Goal: Book appointment/travel/reservation

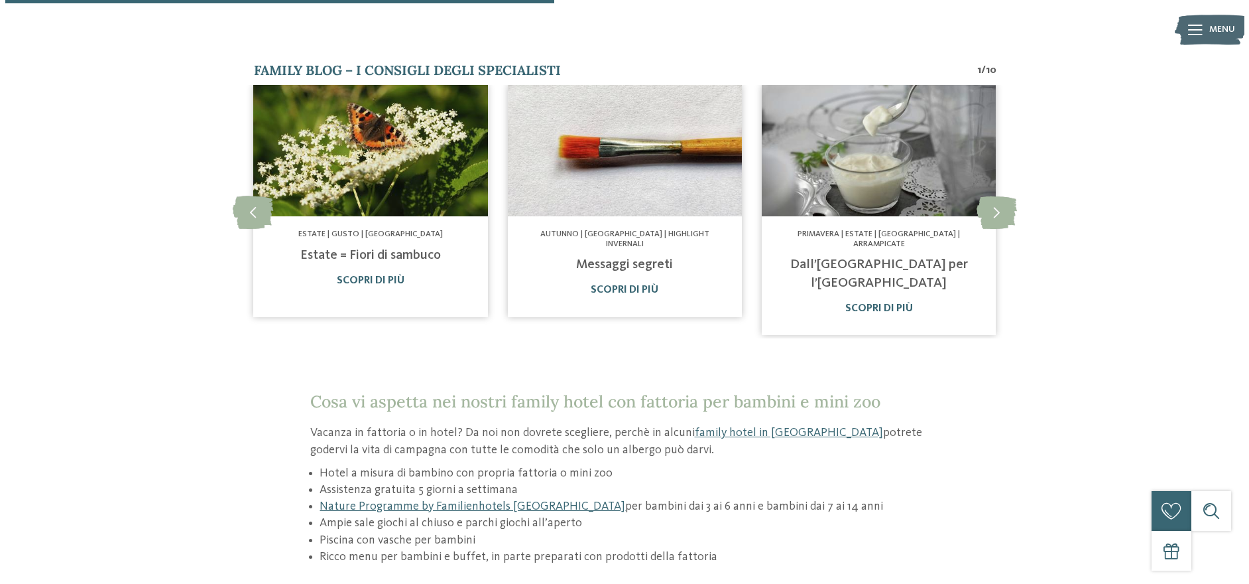
scroll to position [862, 0]
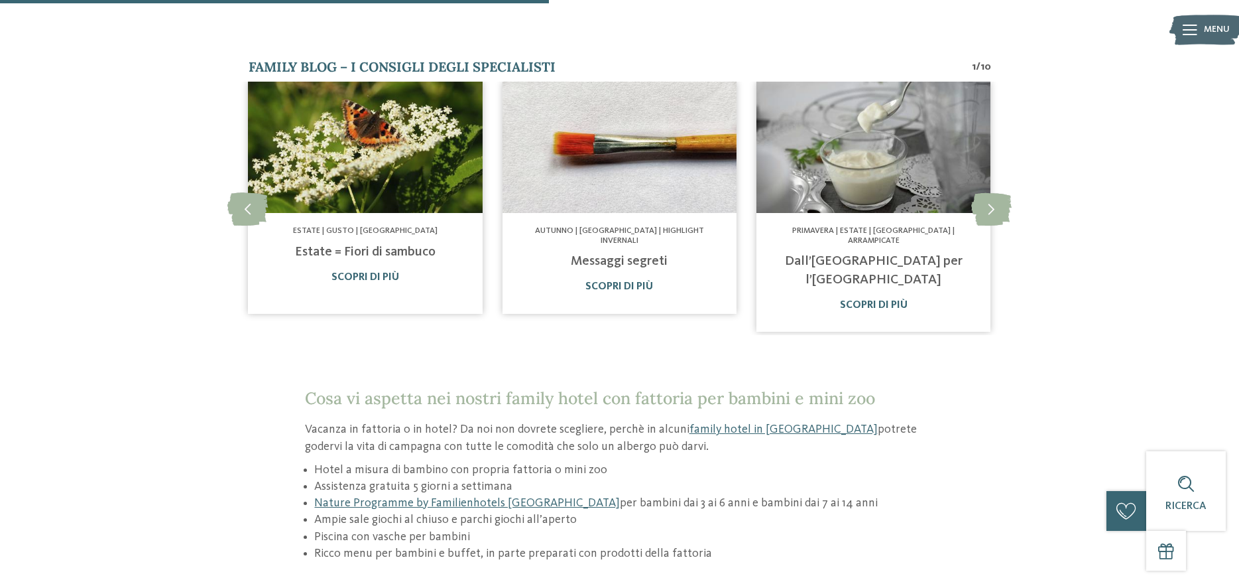
click at [1191, 31] on icon at bounding box center [1190, 30] width 15 height 11
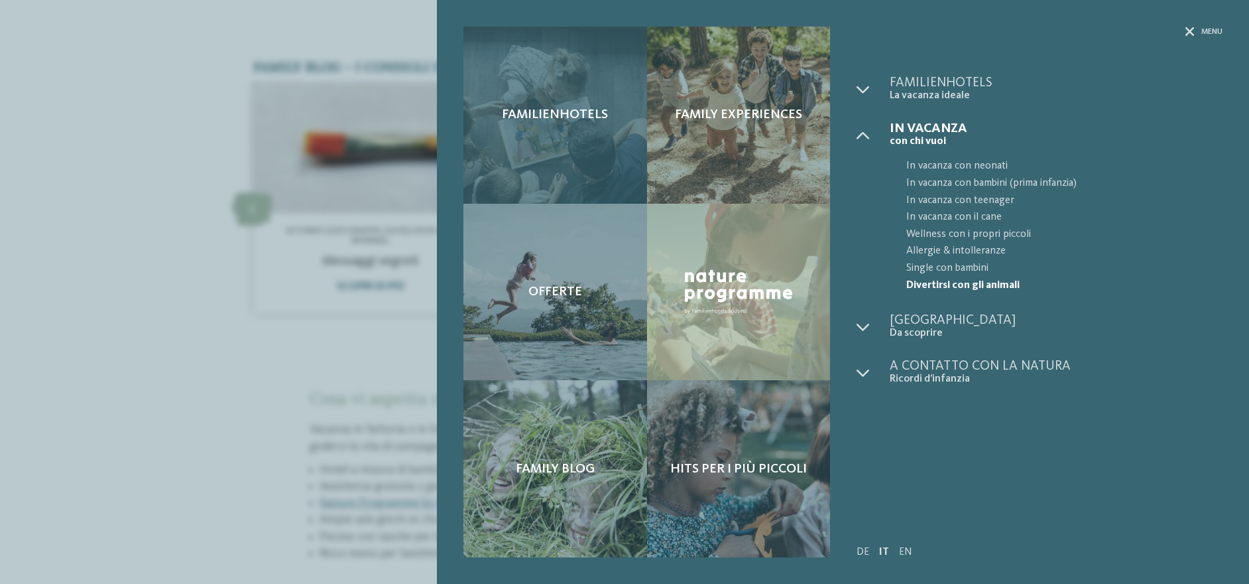
click at [549, 165] on div "Familienhotels" at bounding box center [555, 115] width 183 height 177
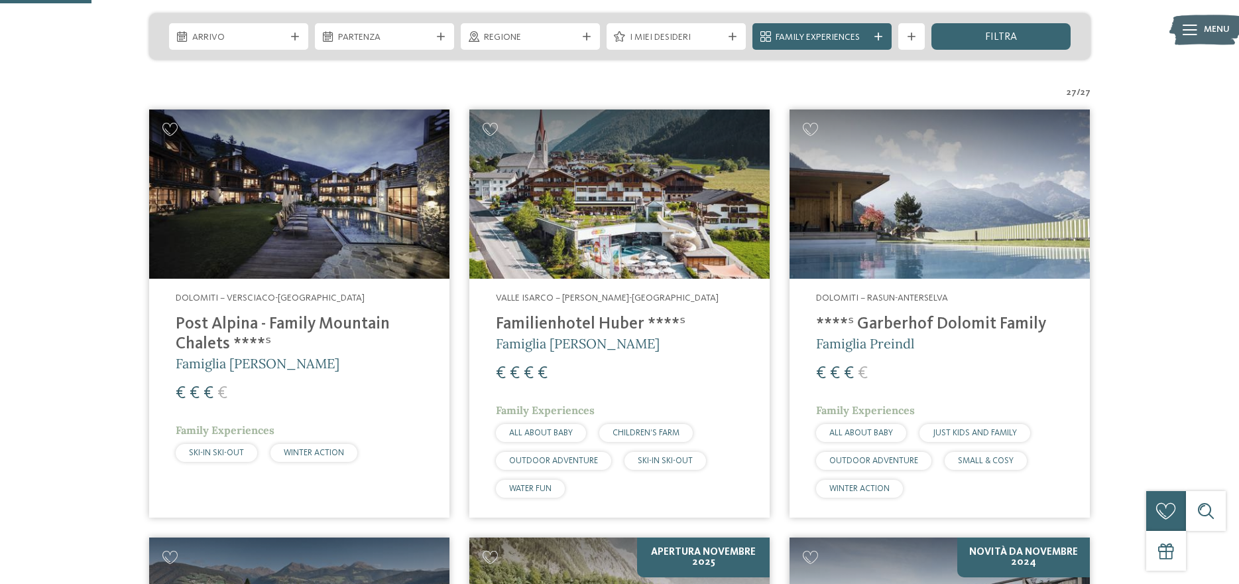
scroll to position [332, 0]
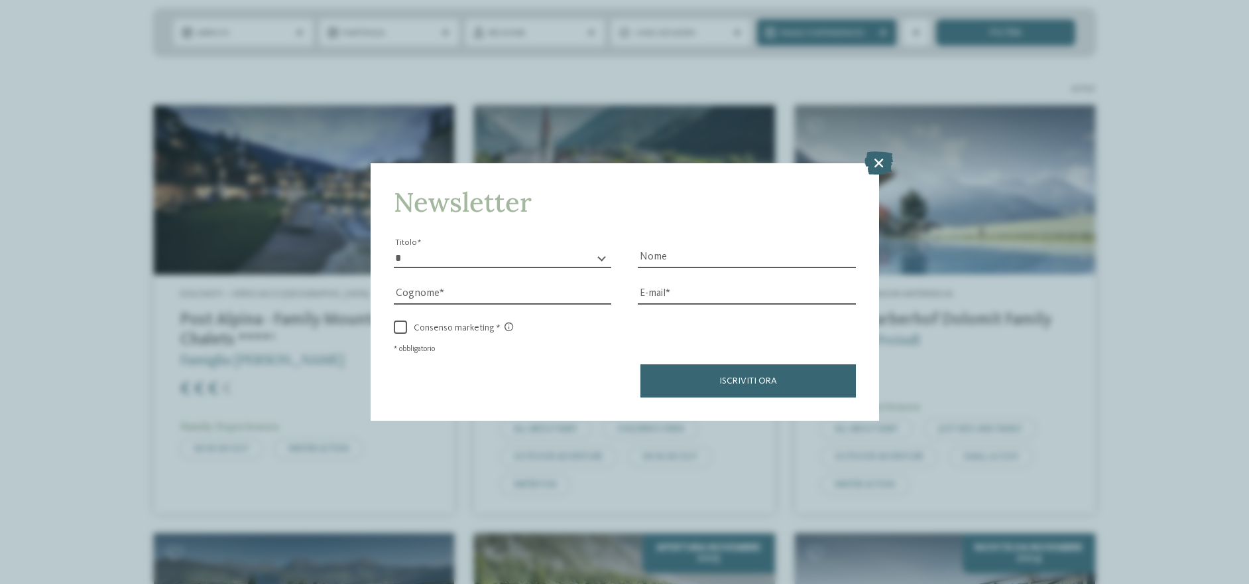
click at [895, 164] on div "Newsletter * ****** ******* ******** ****** Titolo Nome Cognome Fax" at bounding box center [624, 292] width 1249 height 584
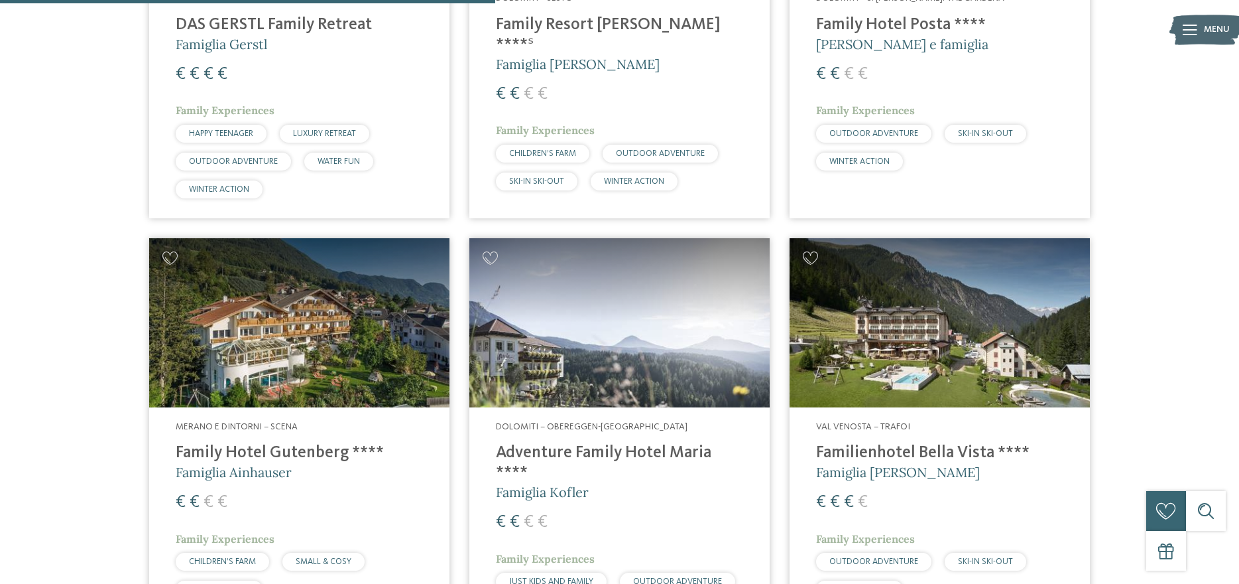
scroll to position [1791, 0]
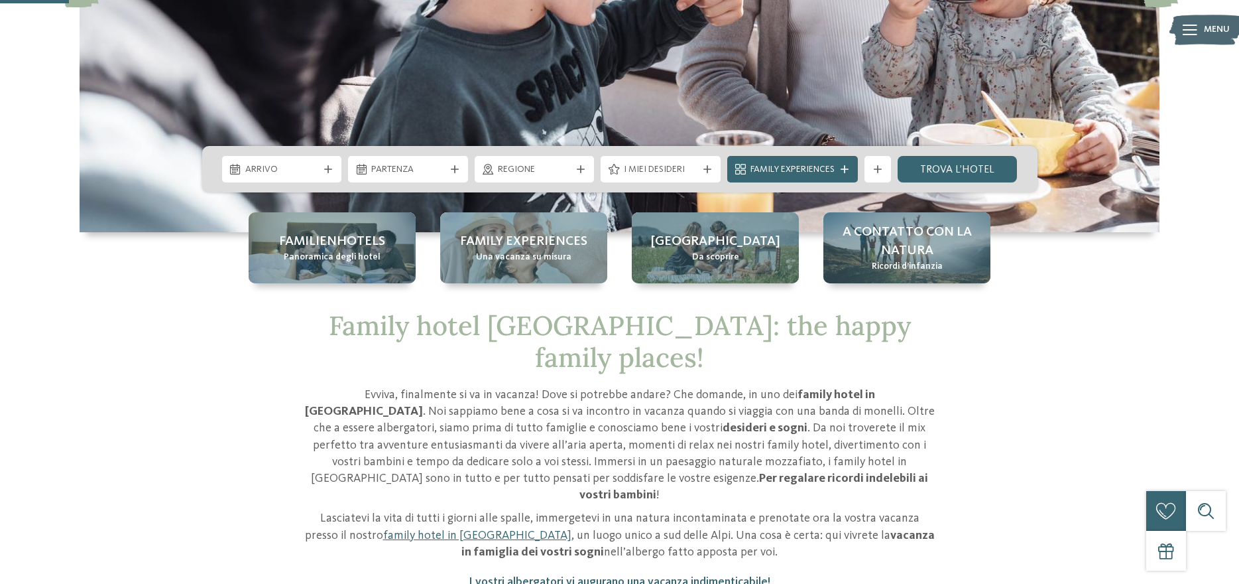
scroll to position [332, 0]
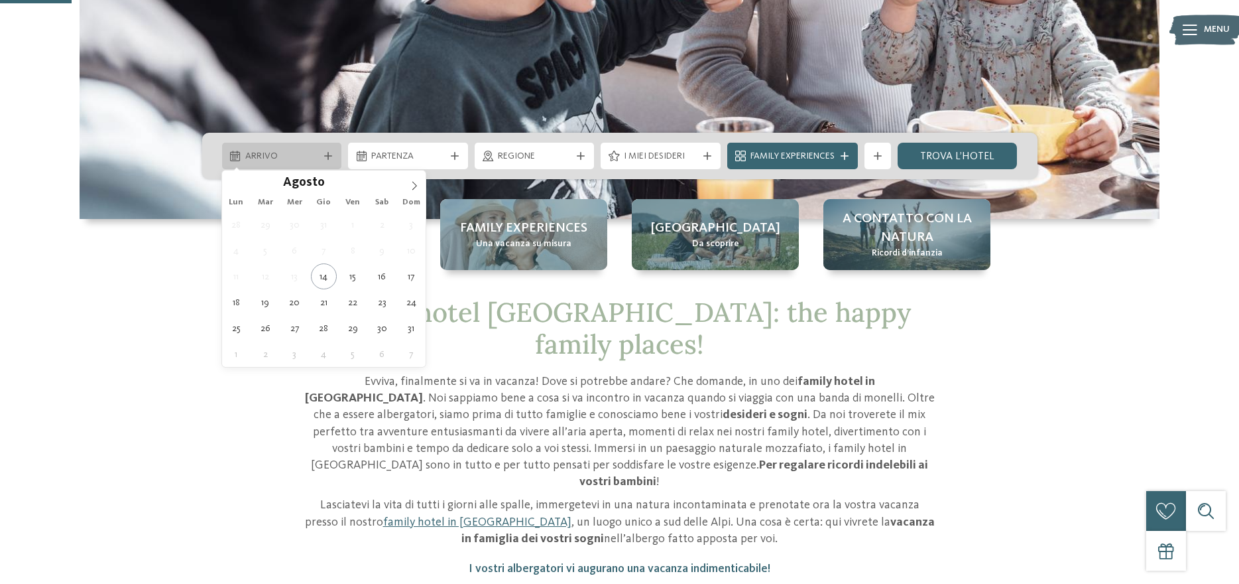
click at [291, 164] on div "Arrivo" at bounding box center [282, 156] width 120 height 27
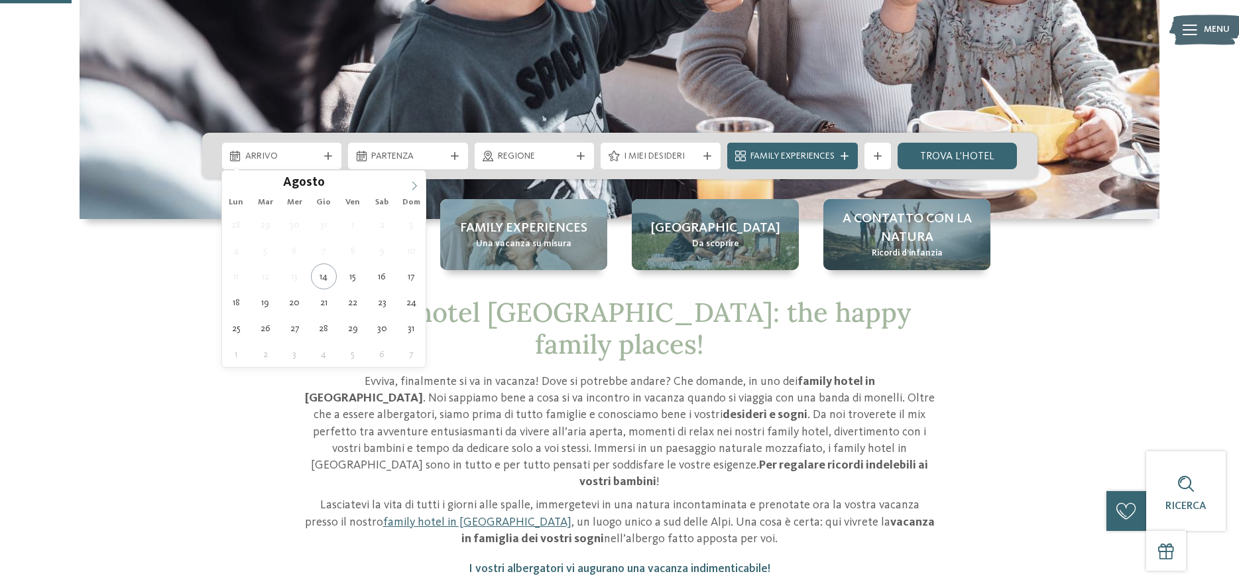
click at [419, 180] on span at bounding box center [414, 181] width 23 height 23
type div "[DATE]"
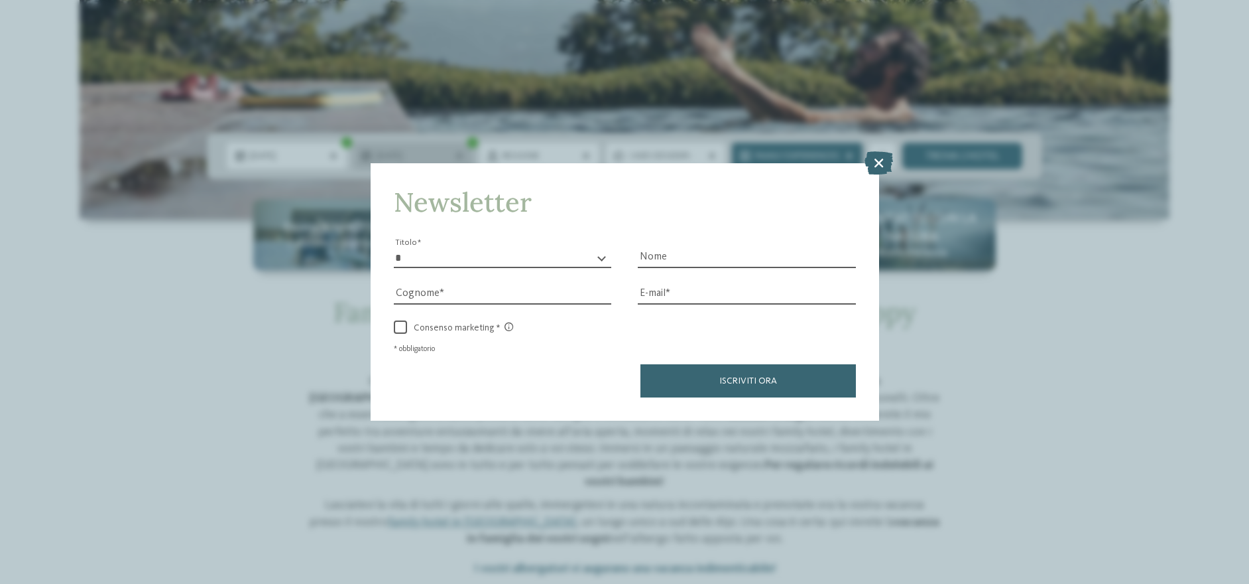
click at [371, 152] on div "Newsletter * ****** ******* ******** ****** Titolo Nome Cognome Fax" at bounding box center [624, 292] width 1249 height 584
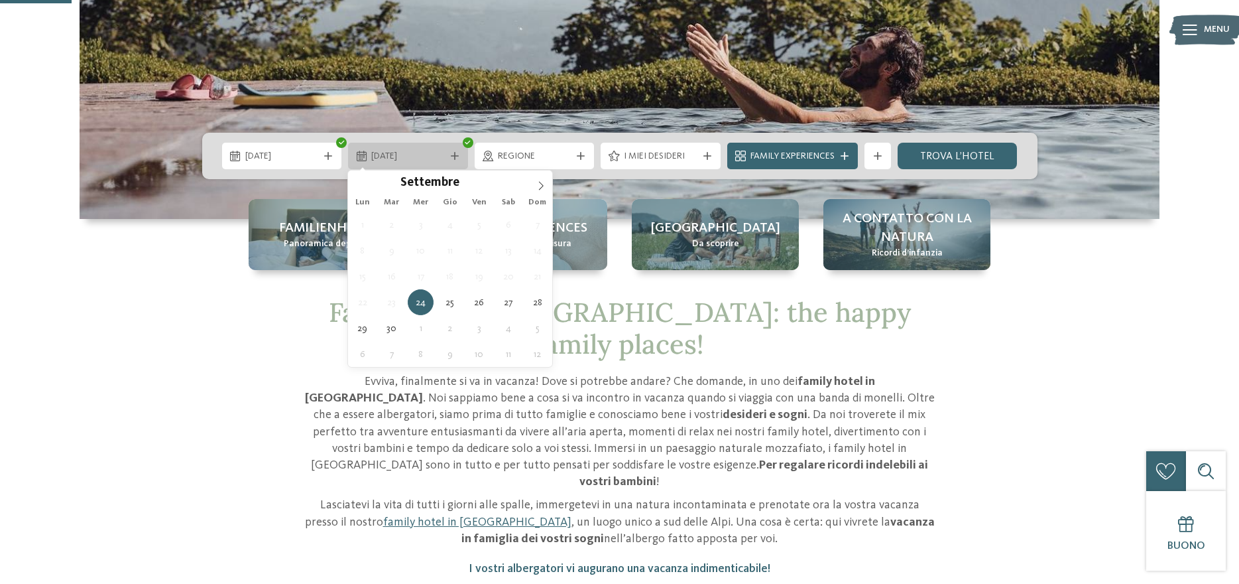
click at [385, 150] on span "[DATE]" at bounding box center [408, 156] width 74 height 13
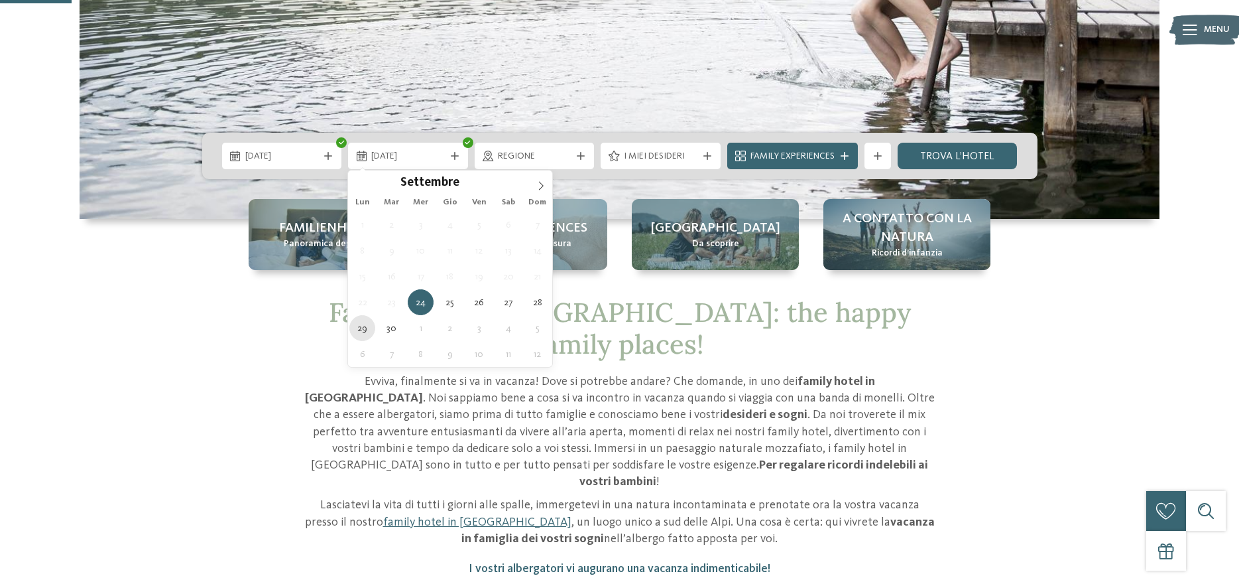
type div "[DATE]"
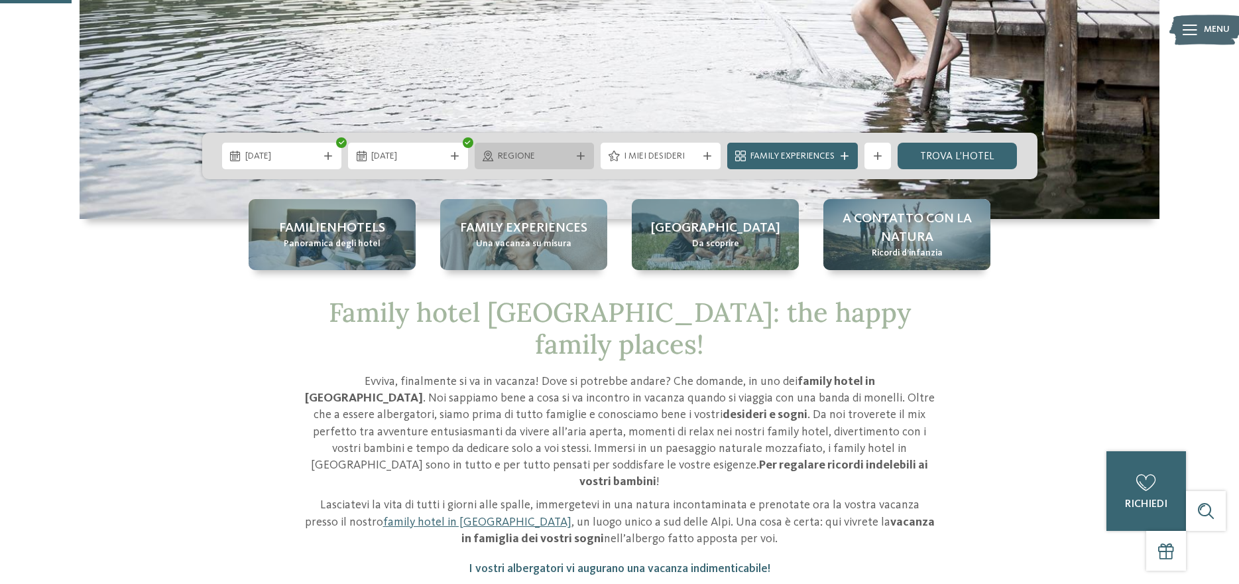
click at [539, 150] on span "Regione" at bounding box center [535, 156] width 74 height 13
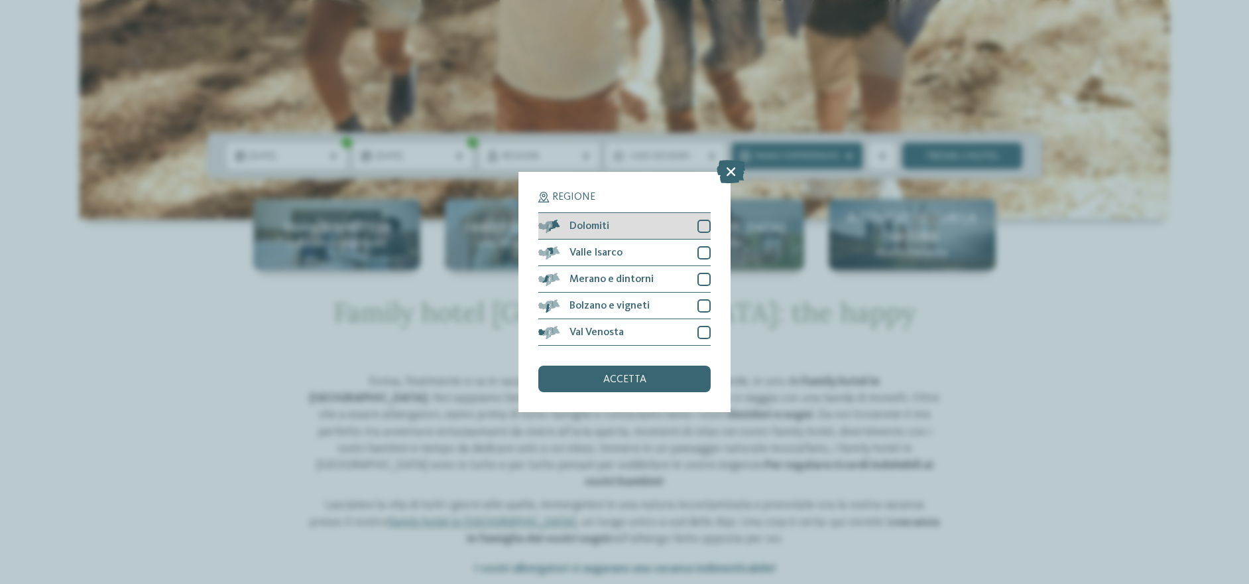
click at [704, 231] on div at bounding box center [704, 226] width 13 height 13
click at [698, 259] on div "Valle Isarco" at bounding box center [624, 252] width 172 height 27
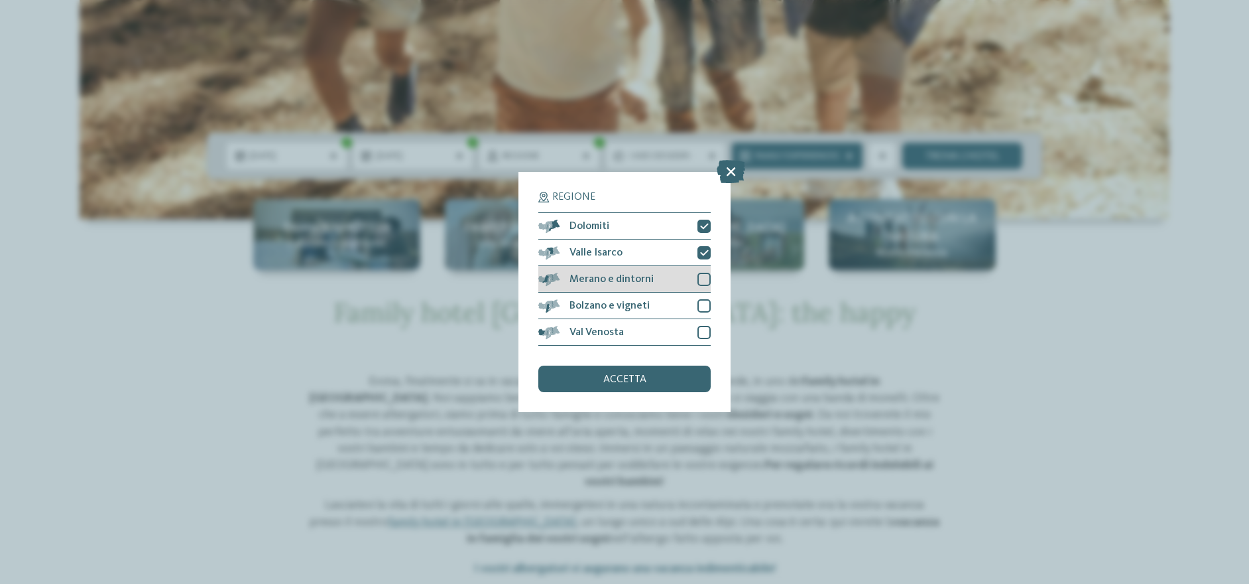
click at [704, 275] on div at bounding box center [704, 279] width 13 height 13
click at [703, 299] on div at bounding box center [704, 305] width 13 height 13
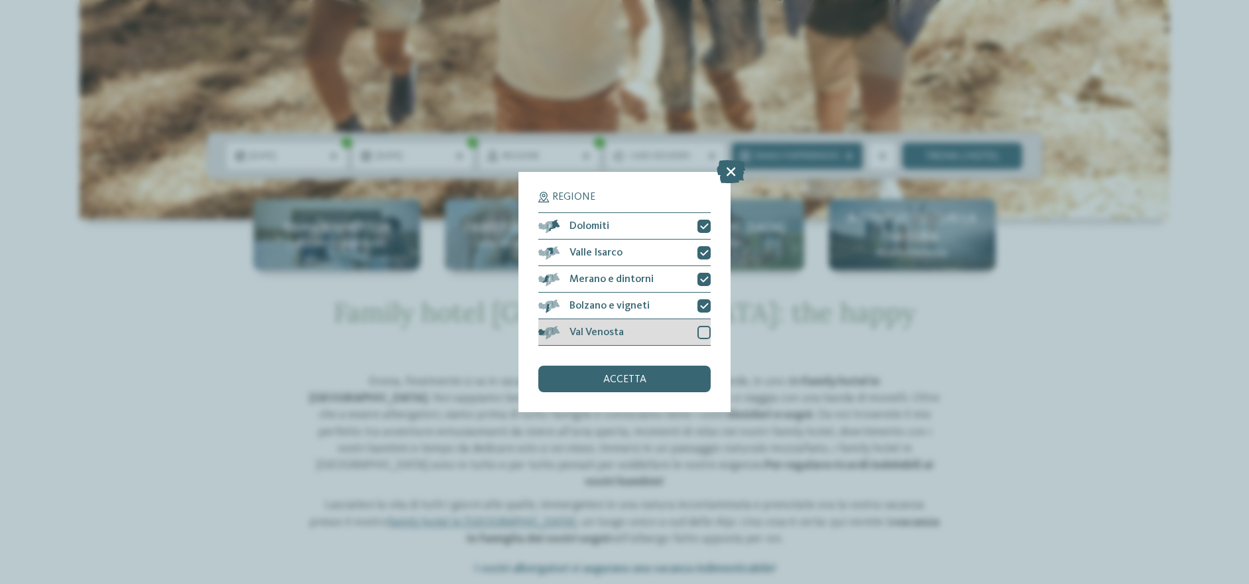
click at [706, 329] on div at bounding box center [704, 332] width 13 height 13
click at [623, 375] on span "accetta" at bounding box center [624, 379] width 43 height 11
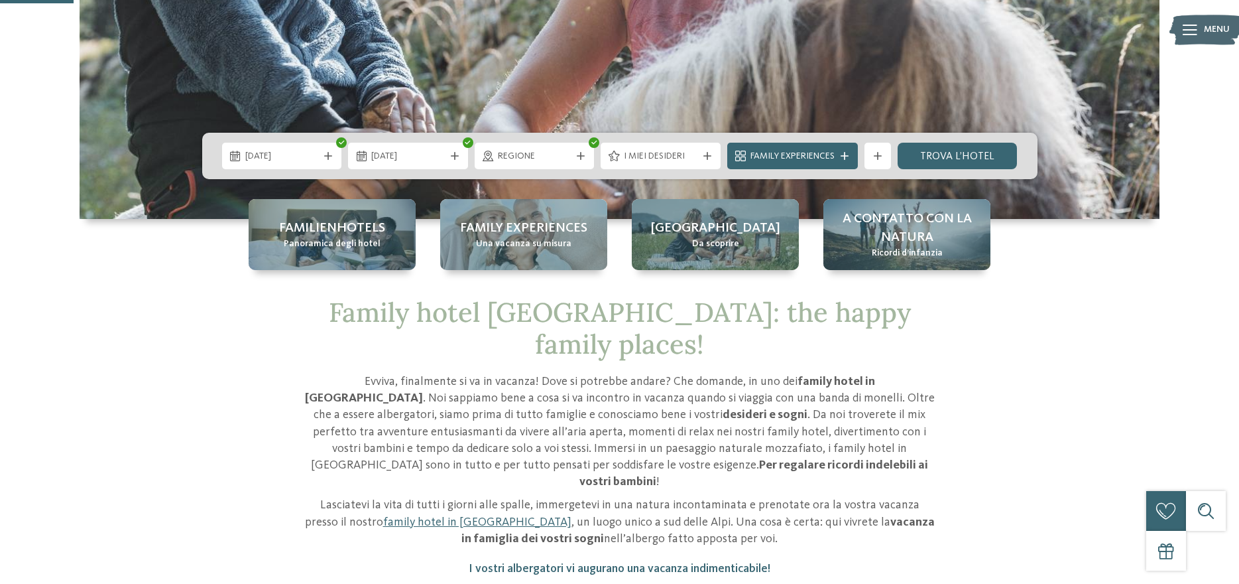
scroll to position [398, 0]
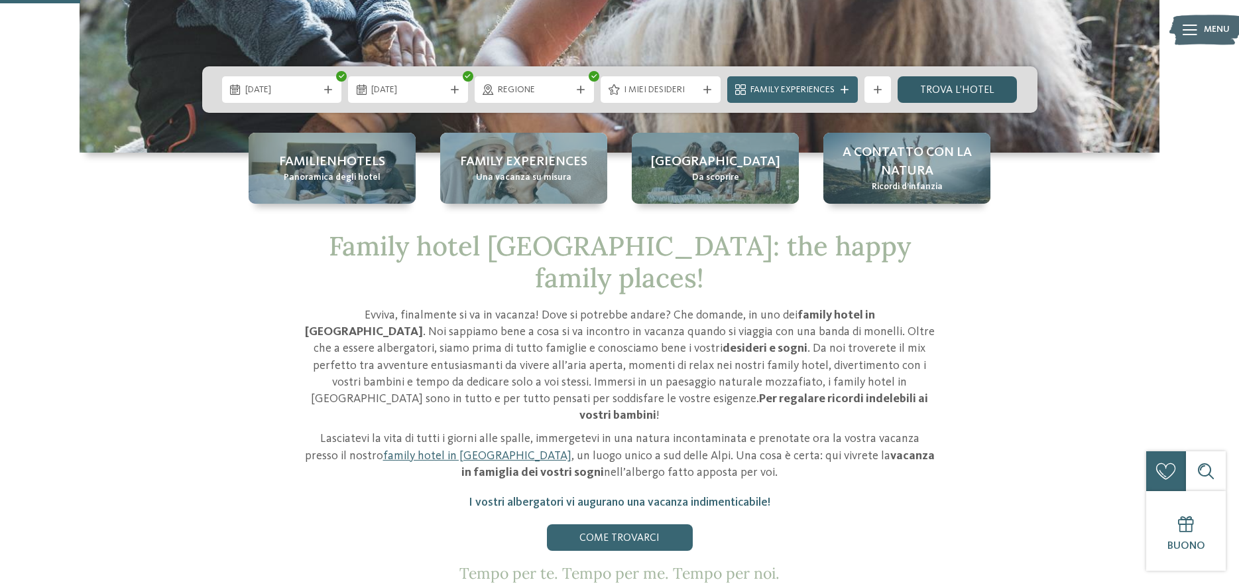
click at [942, 87] on link "trova l’hotel" at bounding box center [958, 89] width 120 height 27
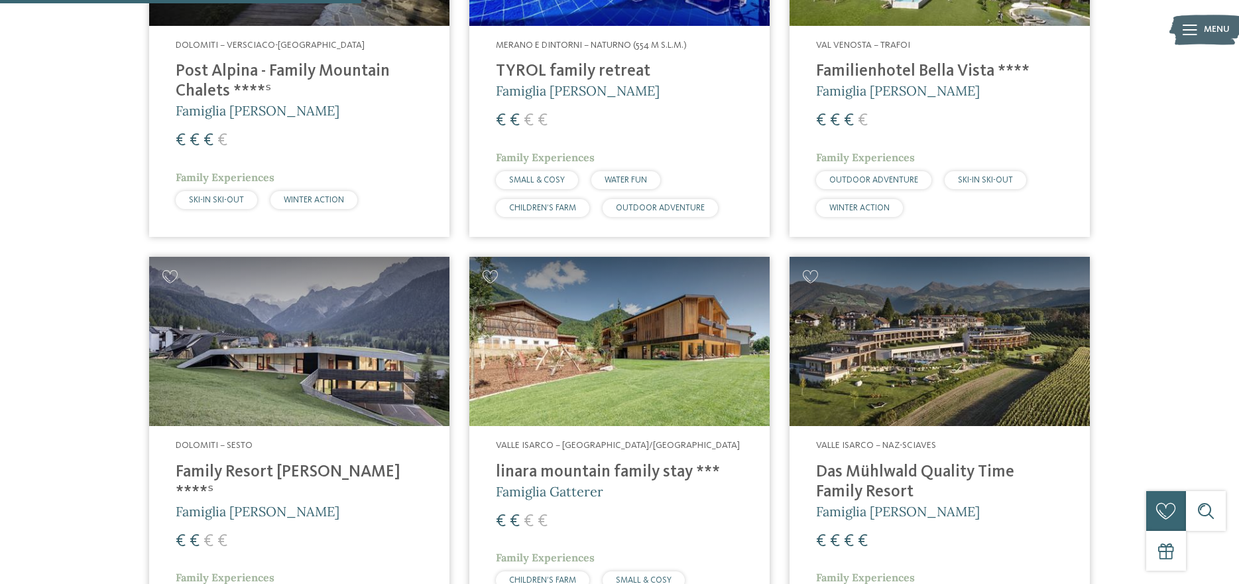
scroll to position [1164, 0]
